Goal: Check status: Check status

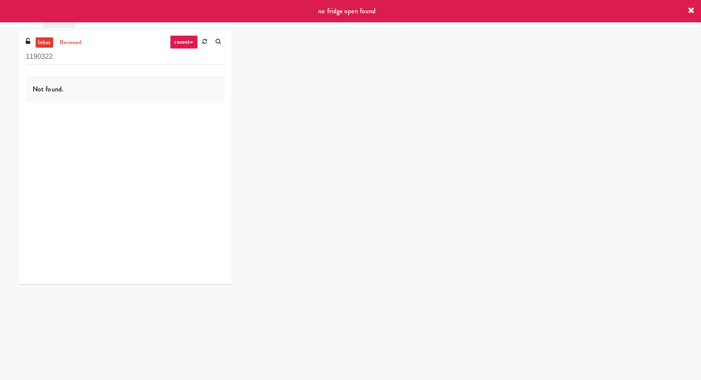
click at [688, 13] on icon at bounding box center [691, 10] width 7 height 7
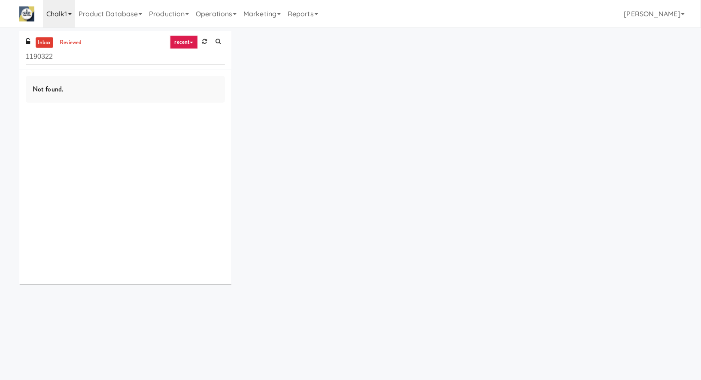
click at [70, 12] on link "Chalk1" at bounding box center [59, 13] width 32 height 27
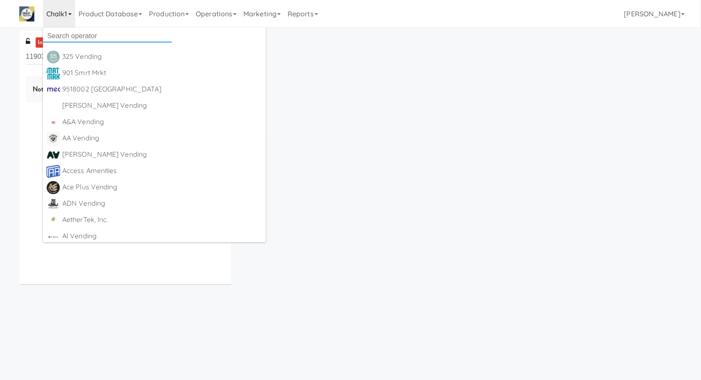
click at [67, 30] on input "text" at bounding box center [107, 36] width 129 height 13
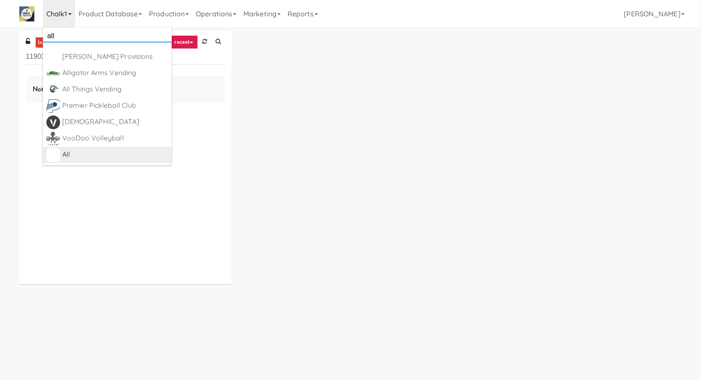
type input "all"
click at [102, 154] on div "All" at bounding box center [115, 154] width 106 height 13
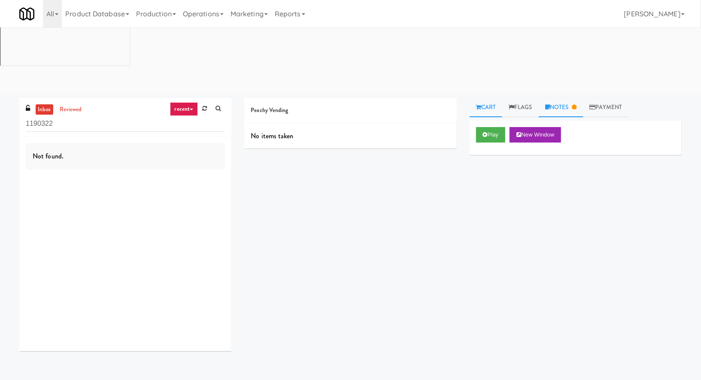
click at [559, 98] on link "Notes" at bounding box center [561, 107] width 45 height 19
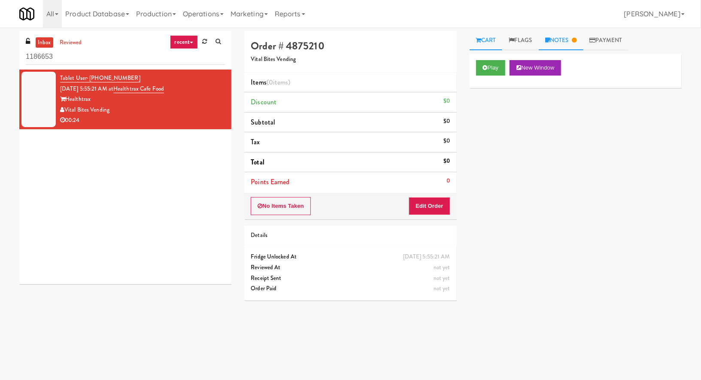
click at [564, 41] on link "Notes" at bounding box center [561, 40] width 45 height 19
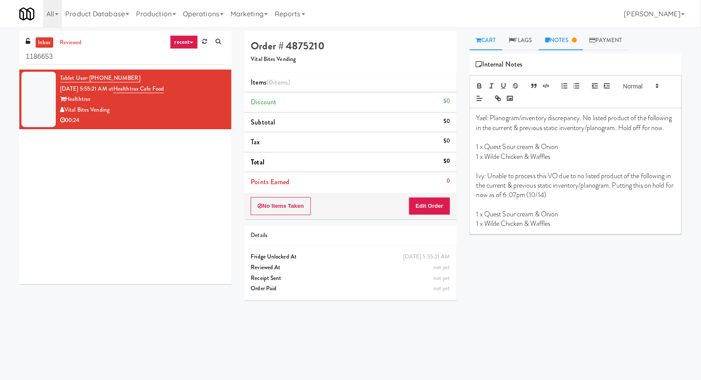
click at [485, 41] on link "Cart" at bounding box center [486, 40] width 33 height 19
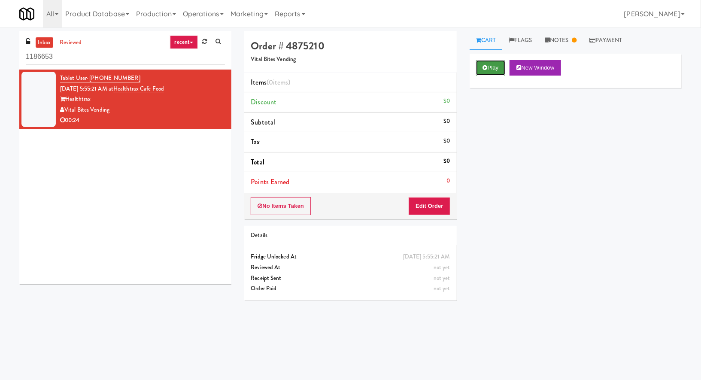
click at [485, 71] on button "Play" at bounding box center [491, 67] width 30 height 15
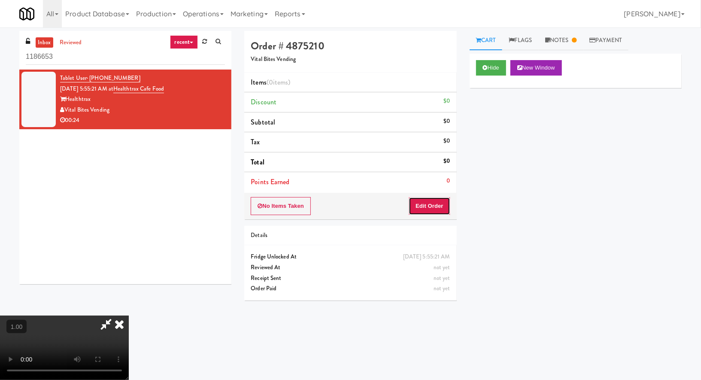
click at [435, 198] on button "Edit Order" at bounding box center [430, 206] width 42 height 18
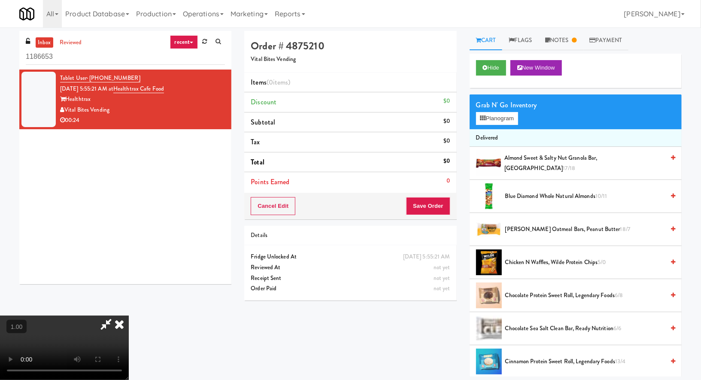
click at [116, 316] on video at bounding box center [64, 348] width 129 height 64
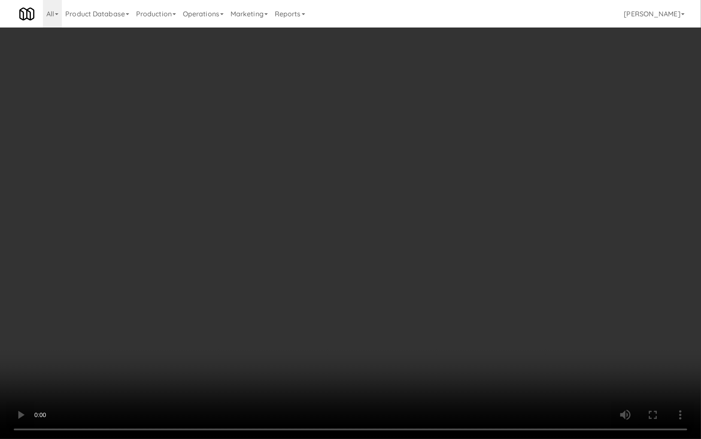
click at [173, 287] on video at bounding box center [350, 219] width 701 height 439
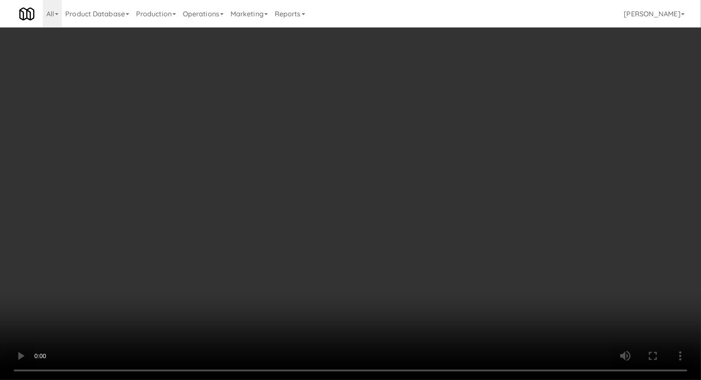
scroll to position [91, 0]
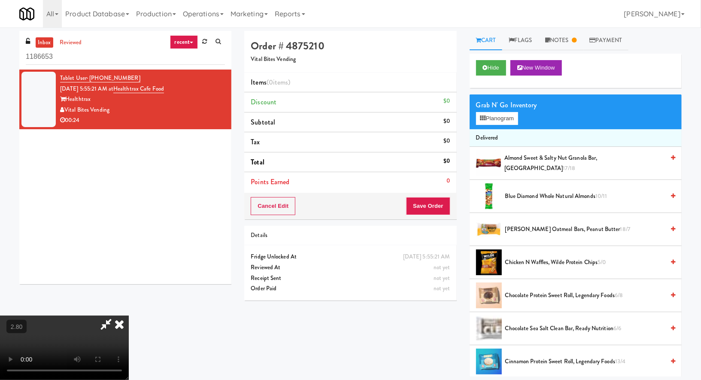
click at [129, 316] on video at bounding box center [64, 348] width 129 height 64
click at [569, 34] on link "Notes" at bounding box center [561, 40] width 45 height 19
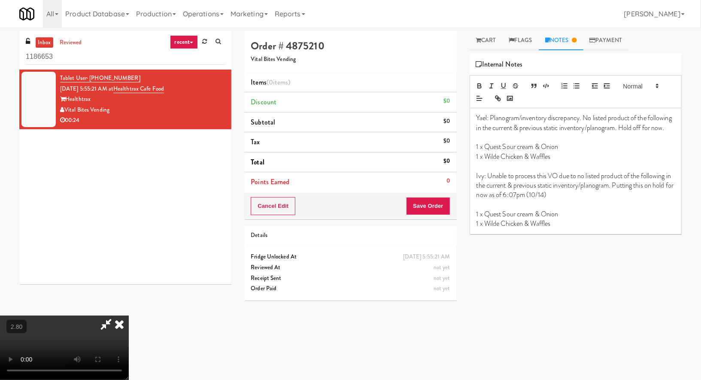
scroll to position [0, 0]
click at [129, 316] on icon at bounding box center [119, 324] width 19 height 17
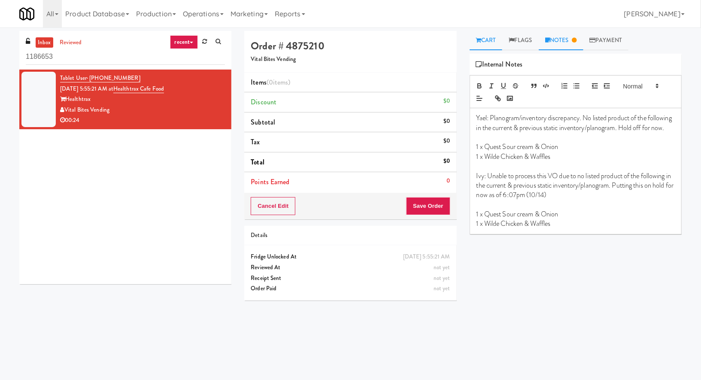
click at [484, 42] on link "Cart" at bounding box center [486, 40] width 33 height 19
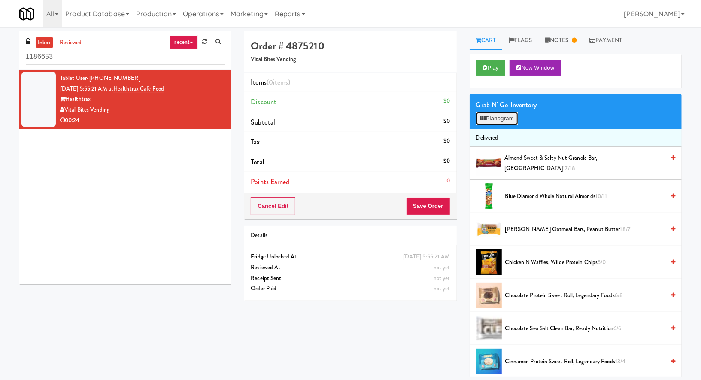
click at [504, 119] on button "Planogram" at bounding box center [497, 118] width 42 height 13
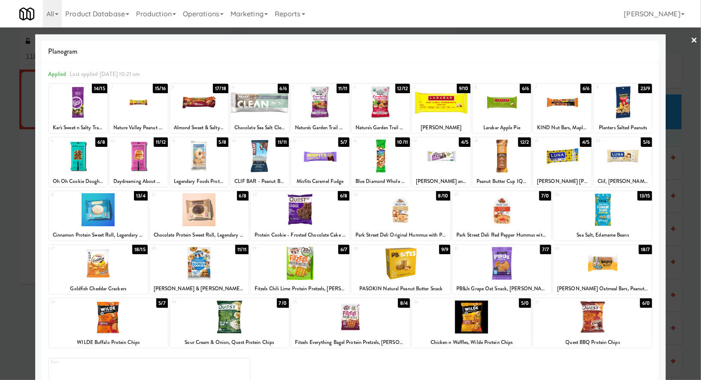
click at [17, 209] on div at bounding box center [350, 190] width 701 height 380
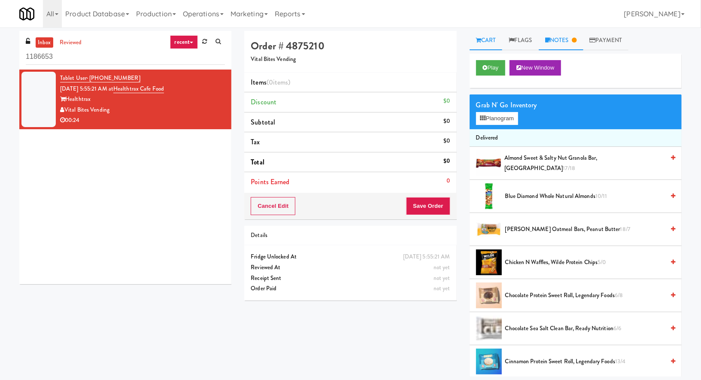
click at [580, 43] on link "Notes" at bounding box center [561, 40] width 45 height 19
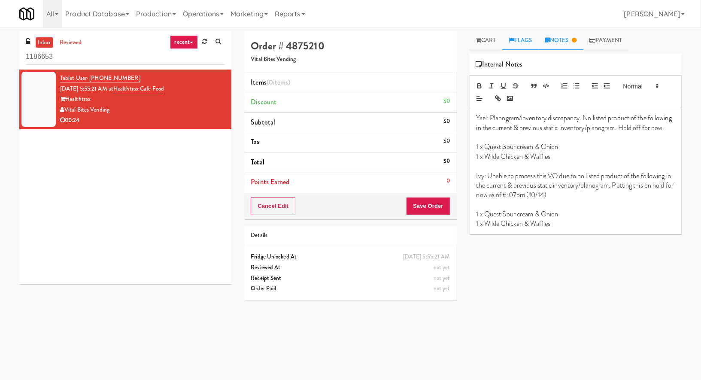
click at [513, 42] on icon at bounding box center [512, 40] width 6 height 6
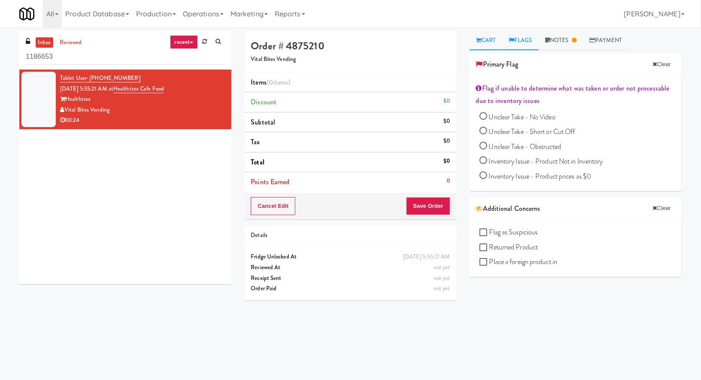
click at [497, 42] on link "Cart" at bounding box center [486, 40] width 33 height 19
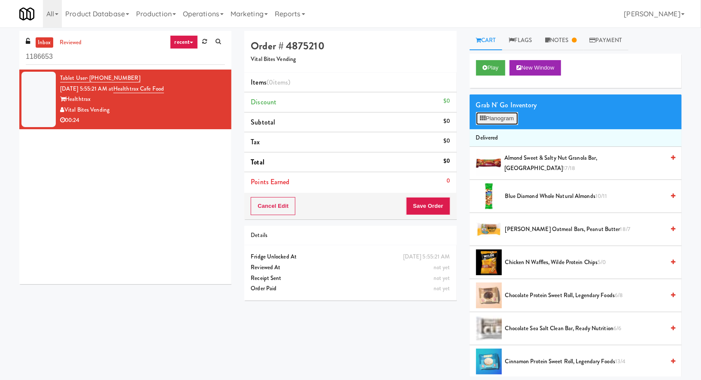
click at [500, 118] on button "Planogram" at bounding box center [497, 118] width 42 height 13
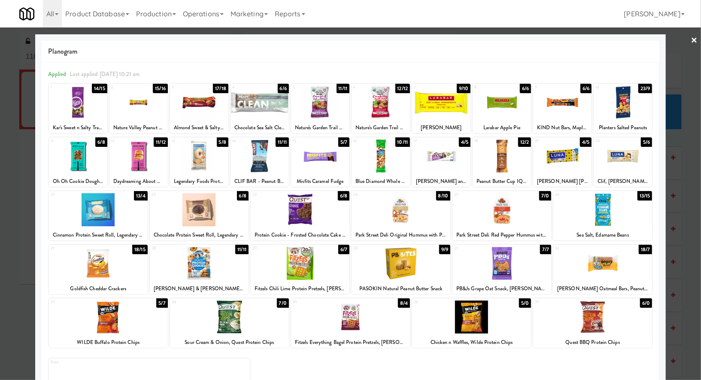
click at [18, 193] on div at bounding box center [350, 190] width 701 height 380
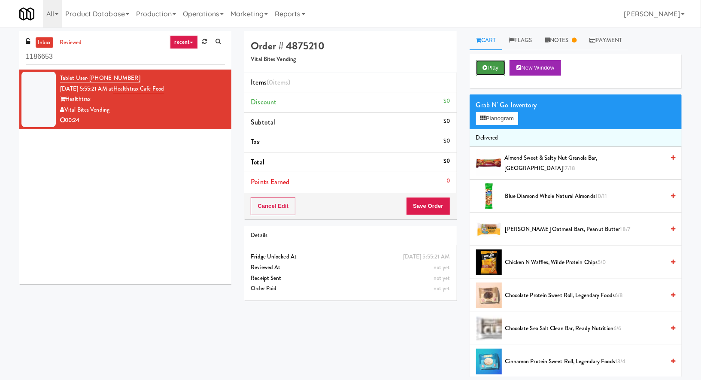
click at [498, 73] on button "Play" at bounding box center [491, 67] width 30 height 15
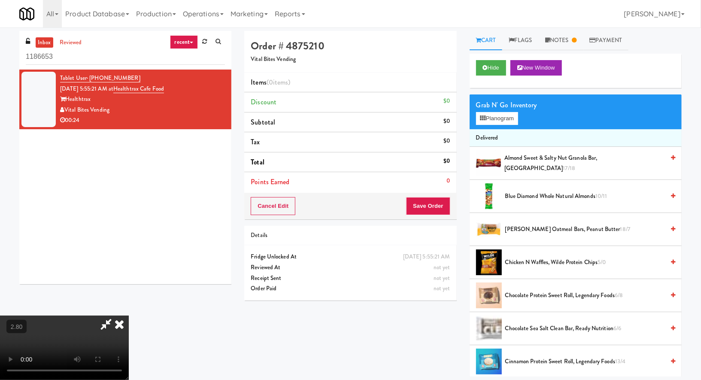
click at [129, 316] on video at bounding box center [64, 348] width 129 height 64
click at [494, 119] on button "Planogram" at bounding box center [497, 118] width 42 height 13
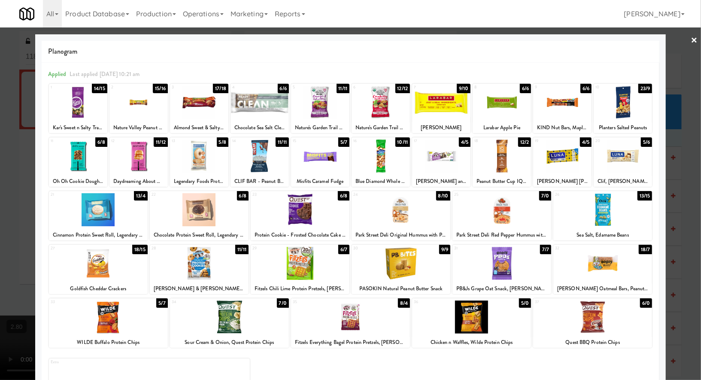
click at [694, 39] on link "×" at bounding box center [694, 40] width 7 height 27
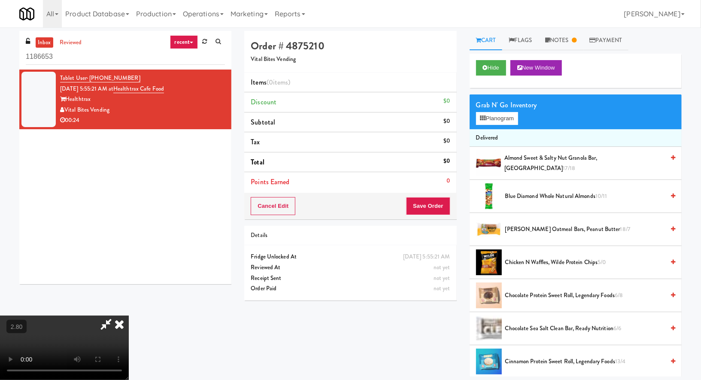
click at [129, 316] on icon at bounding box center [119, 324] width 19 height 17
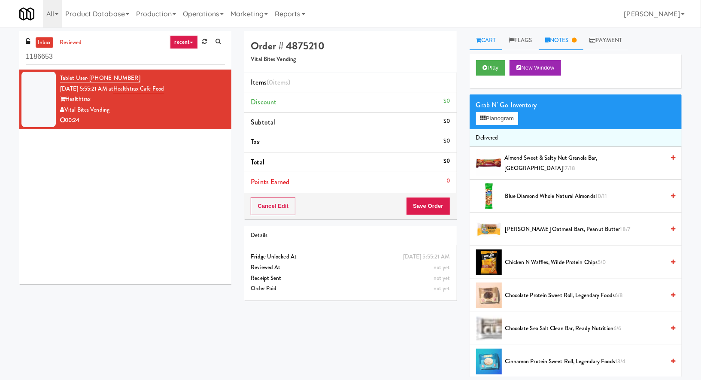
click at [567, 39] on link "Notes" at bounding box center [561, 40] width 45 height 19
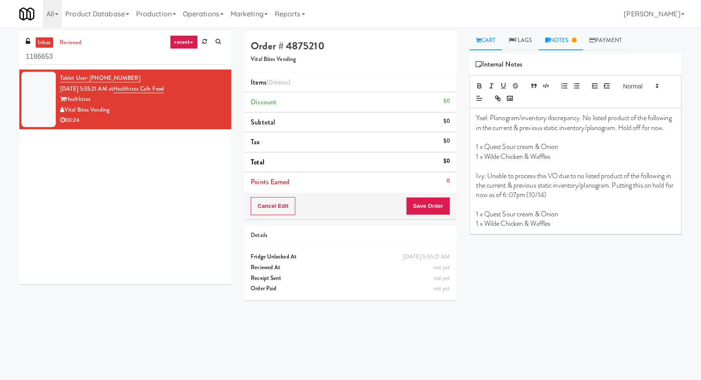
click at [489, 41] on link "Cart" at bounding box center [486, 40] width 33 height 19
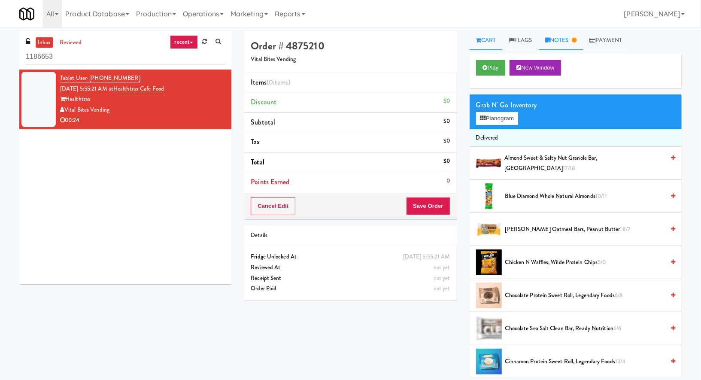
click at [550, 40] on icon at bounding box center [548, 40] width 5 height 6
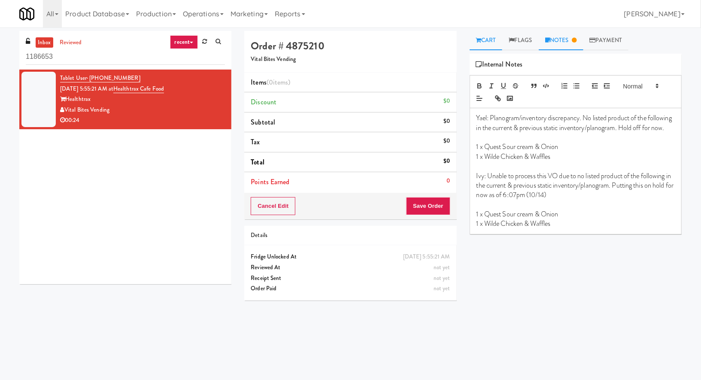
click at [485, 44] on link "Cart" at bounding box center [486, 40] width 33 height 19
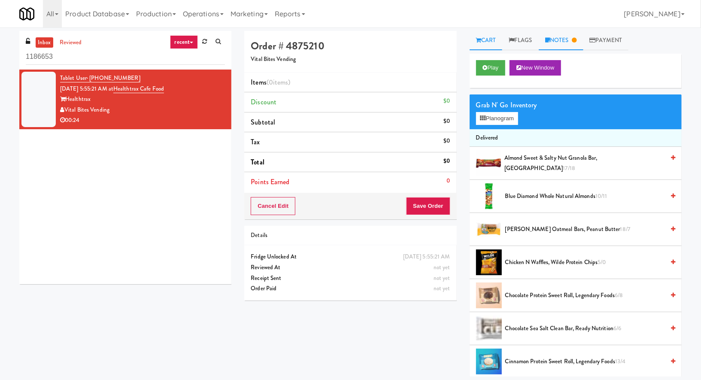
click at [549, 40] on icon at bounding box center [548, 40] width 5 height 6
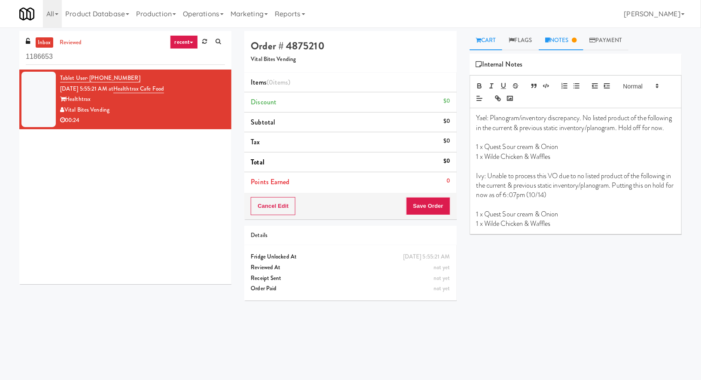
click at [487, 44] on link "Cart" at bounding box center [486, 40] width 33 height 19
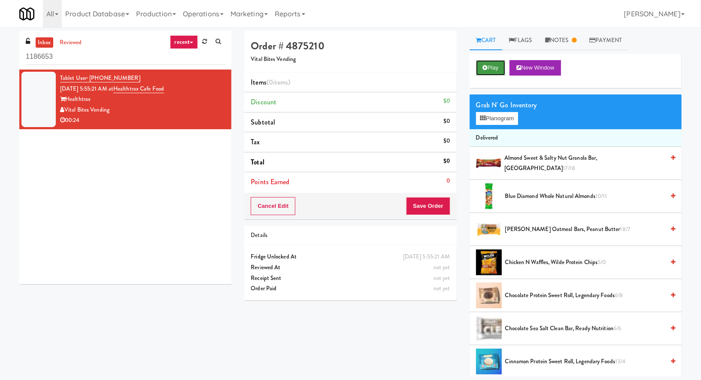
click at [494, 67] on button "Play" at bounding box center [491, 67] width 30 height 15
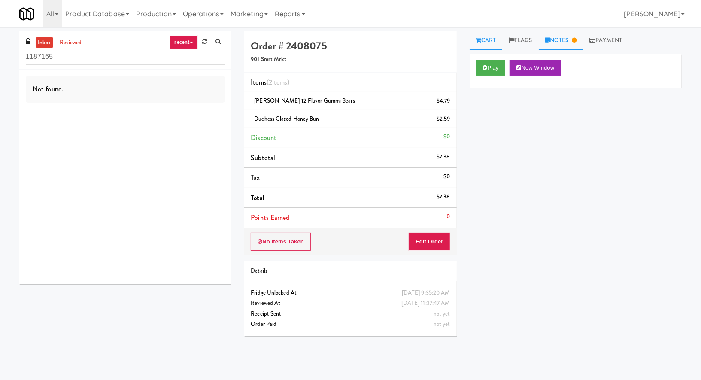
click at [553, 38] on link "Notes" at bounding box center [561, 40] width 45 height 19
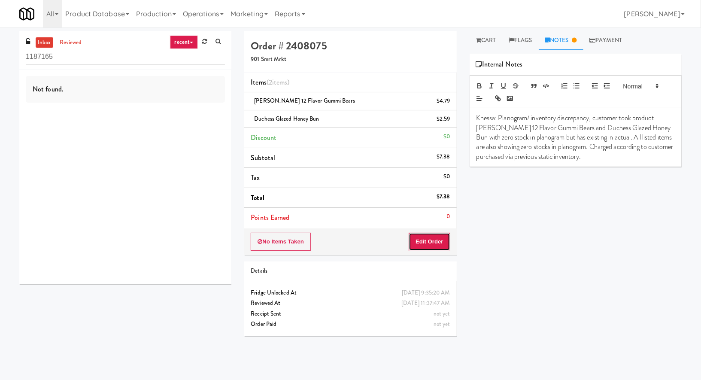
click at [442, 236] on button "Edit Order" at bounding box center [430, 242] width 42 height 18
click at [564, 44] on link "Notes" at bounding box center [561, 40] width 45 height 19
click at [493, 46] on link "Cart" at bounding box center [486, 40] width 33 height 19
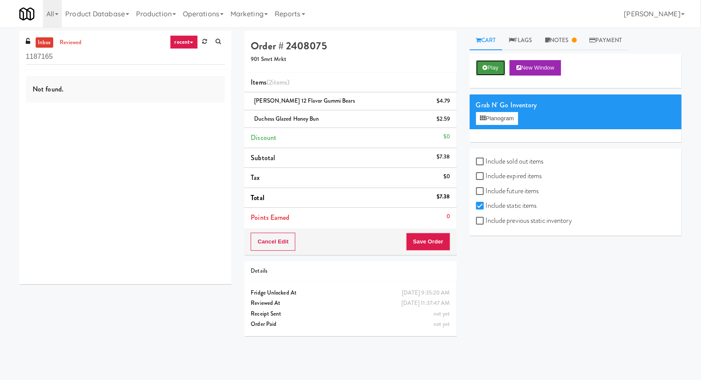
click at [496, 60] on button "Play" at bounding box center [491, 67] width 30 height 15
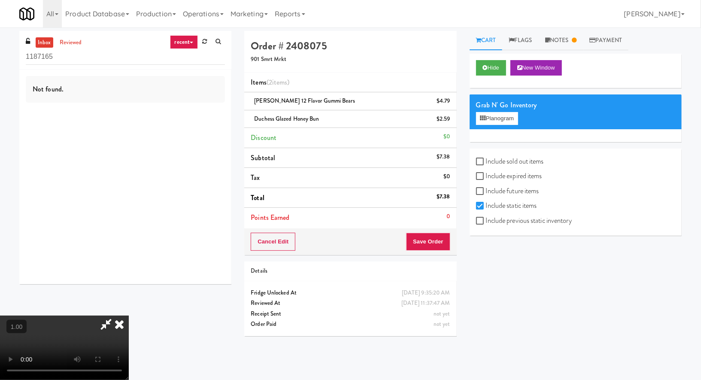
click at [129, 316] on video at bounding box center [64, 348] width 129 height 64
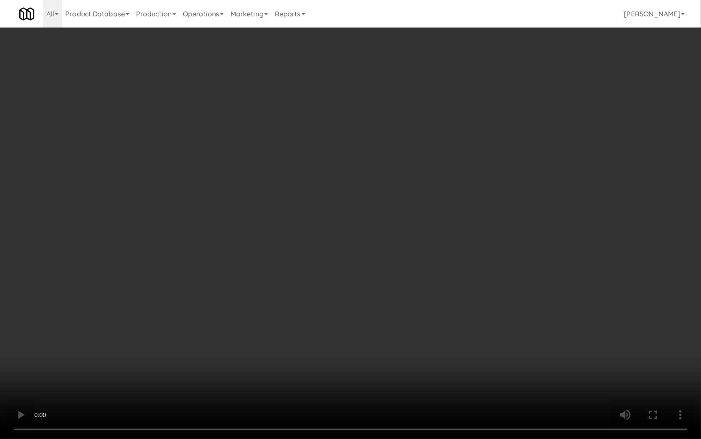
click at [335, 211] on video at bounding box center [350, 219] width 701 height 439
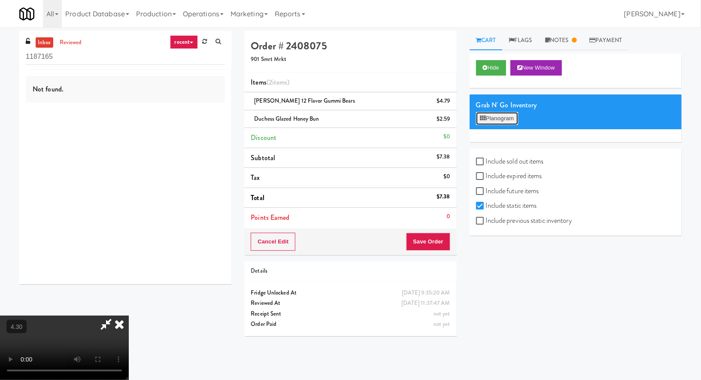
click at [511, 121] on button "Planogram" at bounding box center [497, 118] width 42 height 13
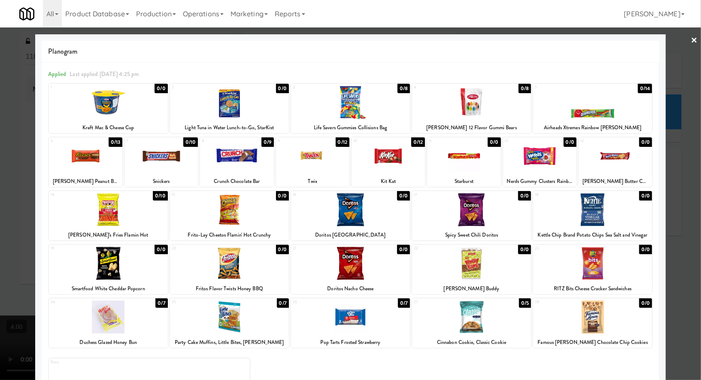
click at [692, 38] on link "×" at bounding box center [694, 40] width 7 height 27
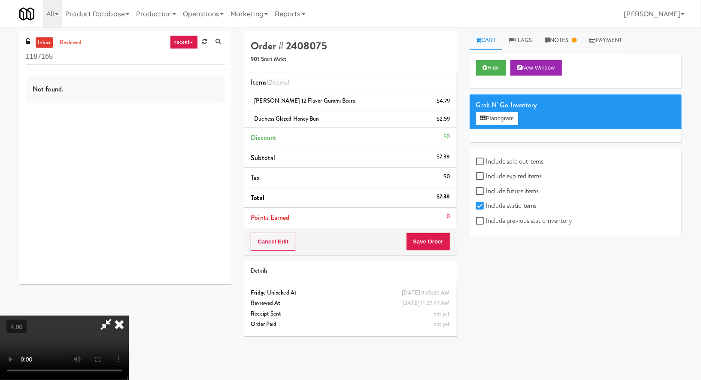
click at [129, 316] on icon at bounding box center [119, 324] width 19 height 17
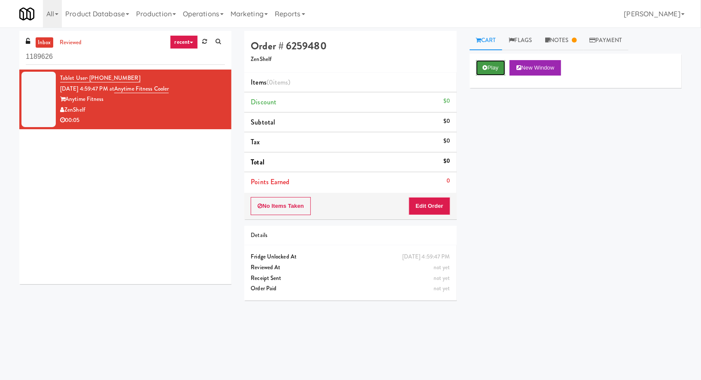
click at [494, 65] on button "Play" at bounding box center [491, 67] width 30 height 15
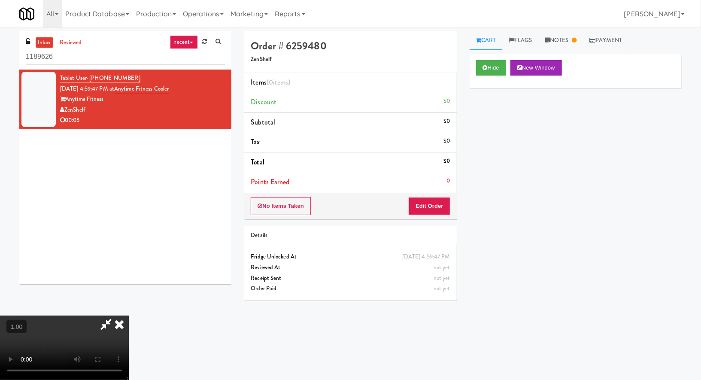
click at [129, 316] on video at bounding box center [64, 348] width 129 height 64
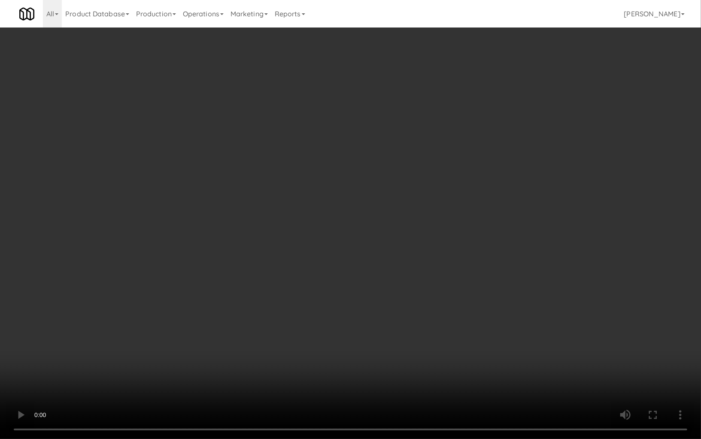
click at [168, 253] on video at bounding box center [350, 219] width 701 height 439
click at [168, 252] on video at bounding box center [350, 219] width 701 height 439
click at [223, 351] on video at bounding box center [350, 219] width 701 height 439
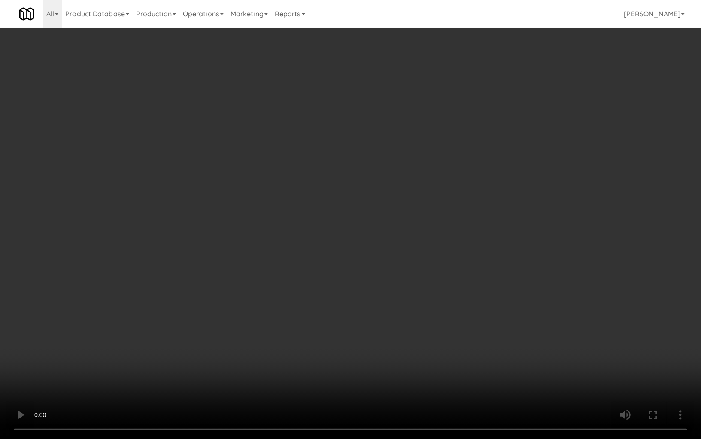
click at [223, 351] on video at bounding box center [350, 219] width 701 height 439
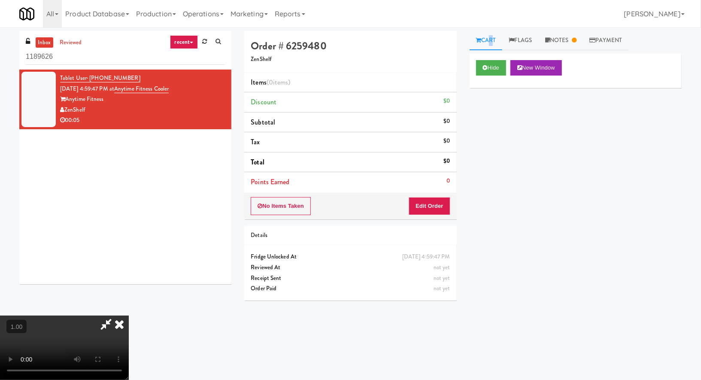
click at [489, 43] on link "Cart" at bounding box center [486, 40] width 33 height 19
click at [444, 201] on button "Edit Order" at bounding box center [430, 206] width 42 height 18
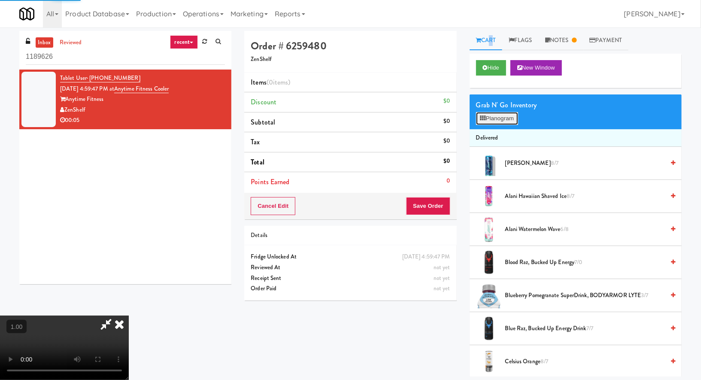
click at [493, 116] on button "Planogram" at bounding box center [497, 118] width 42 height 13
